Goal: Complete application form

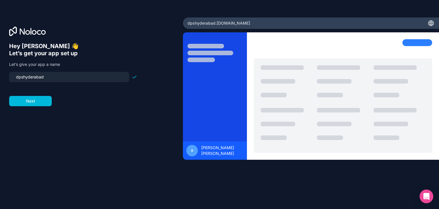
drag, startPoint x: 94, startPoint y: 80, endPoint x: 0, endPoint y: 88, distance: 94.7
click at [0, 88] on div "Hey [PERSON_NAME] 👋 Let’s get your app set up Let’s give your app a name dpshyd…" at bounding box center [91, 104] width 183 height 174
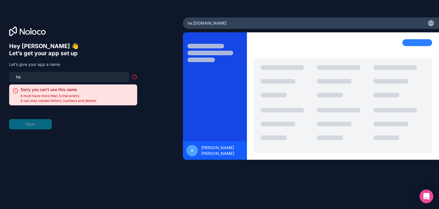
type input "h"
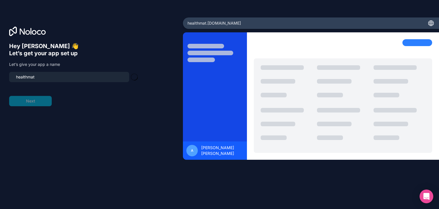
type input "healthmate"
click button "Next" at bounding box center [30, 101] width 43 height 10
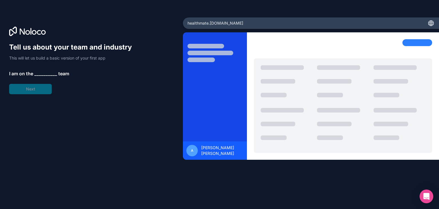
click at [47, 71] on span "__________" at bounding box center [45, 73] width 23 height 7
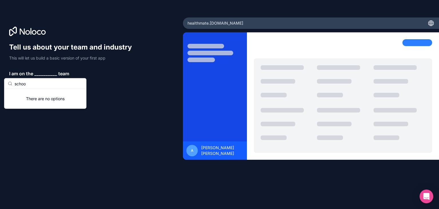
click at [34, 102] on div "There are no options" at bounding box center [45, 98] width 82 height 19
click at [44, 95] on div "There are no options" at bounding box center [45, 98] width 82 height 19
click at [45, 85] on input "schoo" at bounding box center [49, 83] width 68 height 10
type input "s"
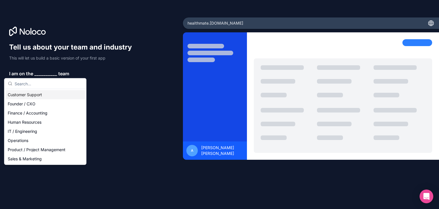
click at [37, 84] on input "text" at bounding box center [49, 83] width 68 height 10
click at [74, 68] on div "Tell us about your team and industry This will let us build a basic version of …" at bounding box center [73, 68] width 128 height 51
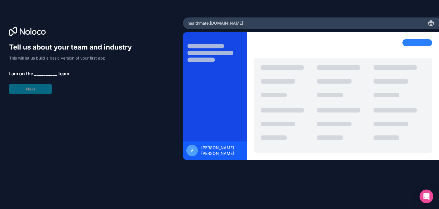
click at [45, 85] on div "Tell us about your team and industry This will let us build a basic version of …" at bounding box center [73, 68] width 128 height 51
click at [41, 72] on span "__________" at bounding box center [45, 73] width 23 height 7
drag, startPoint x: 221, startPoint y: 22, endPoint x: 215, endPoint y: 23, distance: 5.9
click at [215, 23] on span "healthmate .[DOMAIN_NAME]" at bounding box center [216, 23] width 56 height 6
drag, startPoint x: 222, startPoint y: 23, endPoint x: 210, endPoint y: 25, distance: 11.9
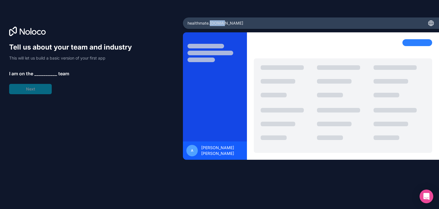
click at [210, 25] on span "healthmate .[DOMAIN_NAME]" at bounding box center [216, 23] width 56 height 6
click at [48, 70] on span "__________" at bounding box center [45, 73] width 23 height 7
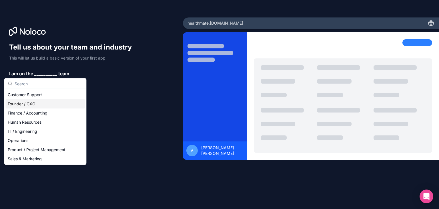
click at [29, 103] on div "Founder / CXO" at bounding box center [44, 103] width 79 height 9
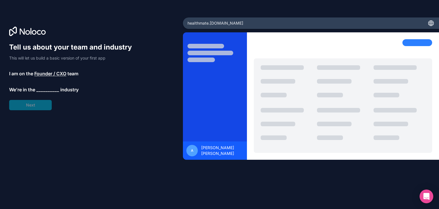
click at [41, 88] on span "__________" at bounding box center [47, 89] width 23 height 7
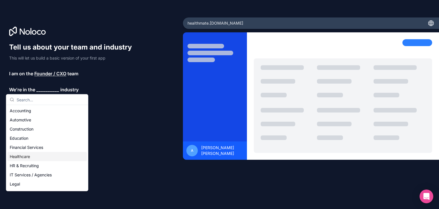
click at [21, 157] on div "Healthcare" at bounding box center [46, 156] width 79 height 9
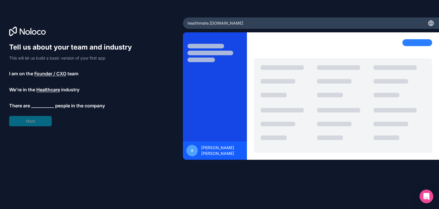
click at [36, 105] on span "__________" at bounding box center [42, 105] width 23 height 7
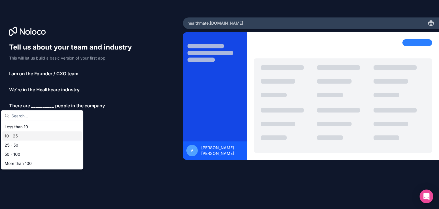
click at [18, 137] on div "10 - 25" at bounding box center [41, 135] width 79 height 9
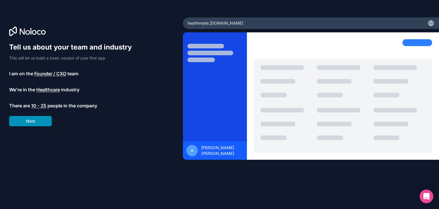
click at [24, 123] on button "Next" at bounding box center [30, 121] width 43 height 10
click at [38, 102] on span "10 - 25" at bounding box center [38, 105] width 15 height 7
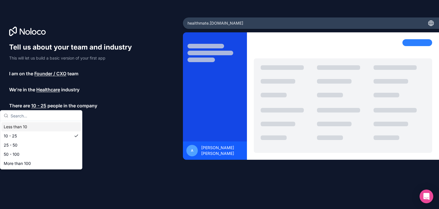
click at [27, 130] on div "Less than 10" at bounding box center [40, 126] width 79 height 9
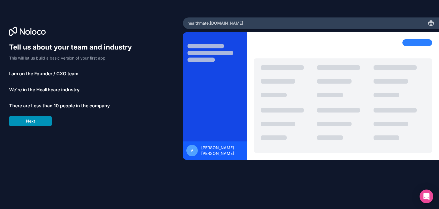
click at [28, 125] on button "Next" at bounding box center [30, 121] width 43 height 10
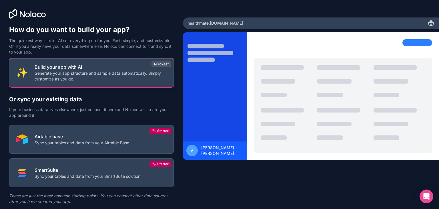
click at [49, 77] on p "Generate your app structure and sample data automatically. Simply customize as …" at bounding box center [101, 75] width 132 height 11
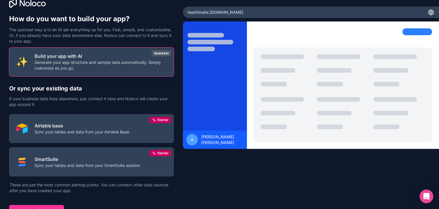
scroll to position [17, 0]
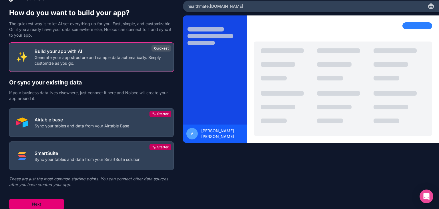
click at [41, 203] on button "Next" at bounding box center [36, 204] width 55 height 10
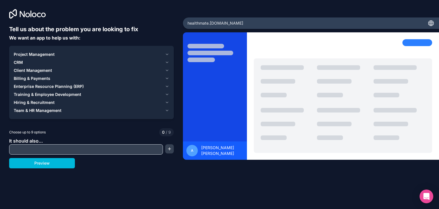
click at [38, 149] on input "text" at bounding box center [86, 149] width 151 height 8
paste input "Lore Ipsumdolor & Sitametco Adipisci EL Seddoei Tempori (Utlabor) Etdol magnaal…"
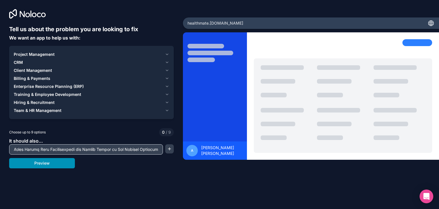
type input "Lore Ipsumdolor & Sitametco Adipisci EL Seddoei Tempori (Utlabor) Etdol magnaal…"
click at [57, 167] on button "Preview" at bounding box center [42, 163] width 66 height 10
